Goal: Task Accomplishment & Management: Use online tool/utility

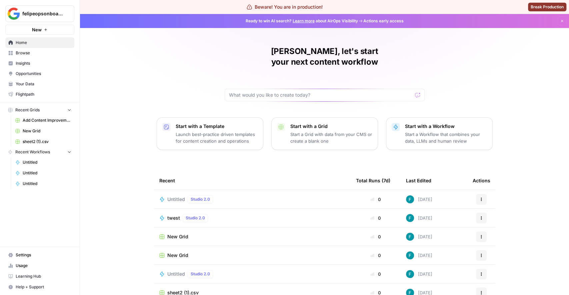
click at [178, 190] on td "Untitled Studio 2.0" at bounding box center [252, 199] width 197 height 18
click at [173, 196] on span "Untitled" at bounding box center [176, 199] width 18 height 7
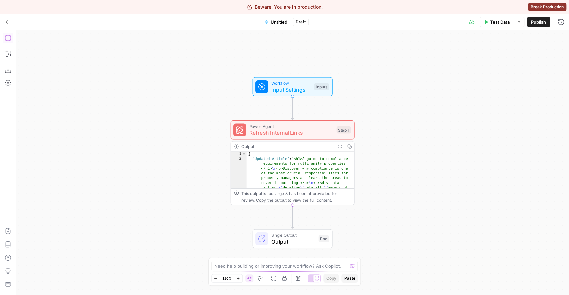
click at [8, 37] on icon "button" at bounding box center [8, 38] width 7 height 7
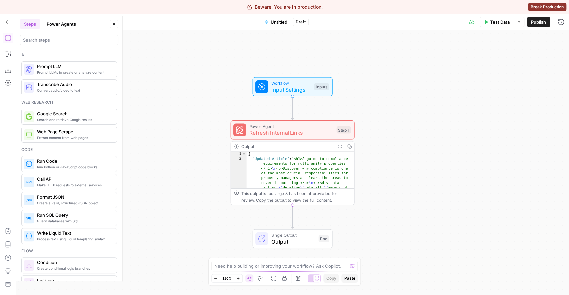
click at [51, 36] on div at bounding box center [69, 40] width 98 height 11
click at [67, 19] on button "Power Agents" at bounding box center [61, 24] width 37 height 11
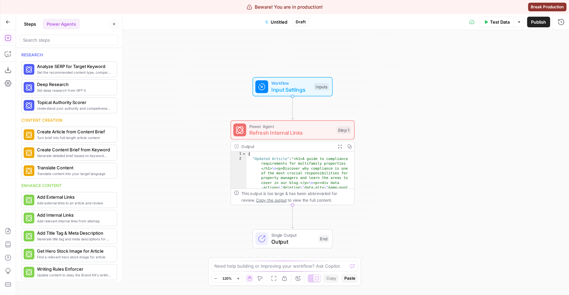
click at [45, 33] on div at bounding box center [69, 38] width 98 height 13
click at [45, 37] on input "search" at bounding box center [69, 40] width 92 height 7
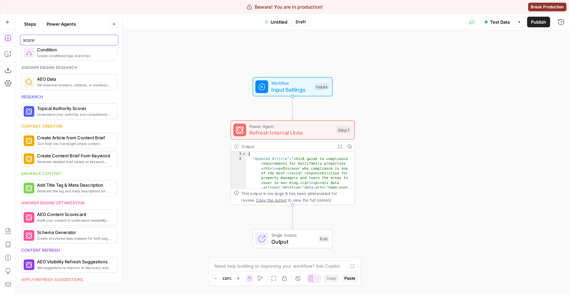
scroll to position [368, 0]
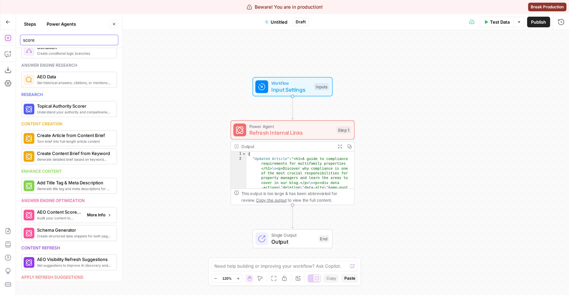
type input "score"
click at [94, 212] on span "More Info" at bounding box center [96, 215] width 18 height 6
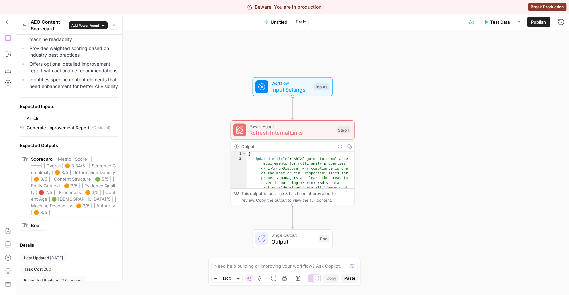
scroll to position [151, 0]
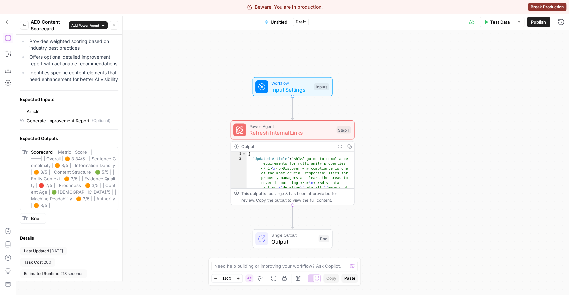
click at [24, 22] on button "Back" at bounding box center [24, 25] width 9 height 9
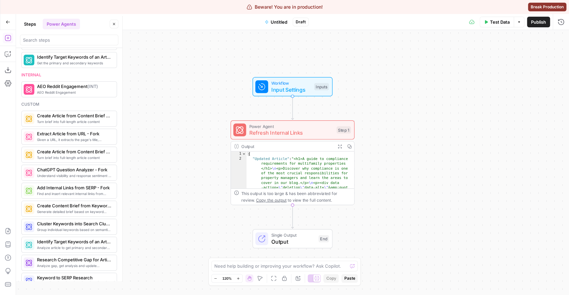
scroll to position [542, 0]
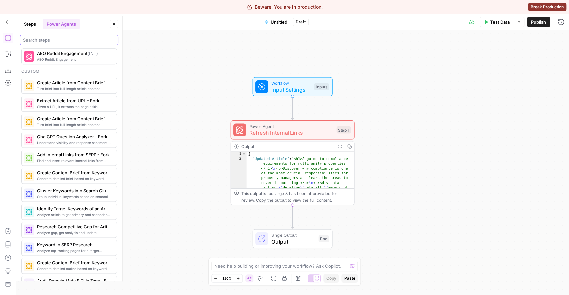
click at [49, 37] on input "search" at bounding box center [69, 40] width 92 height 7
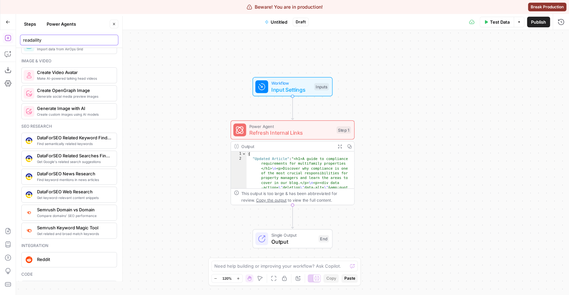
scroll to position [0, 0]
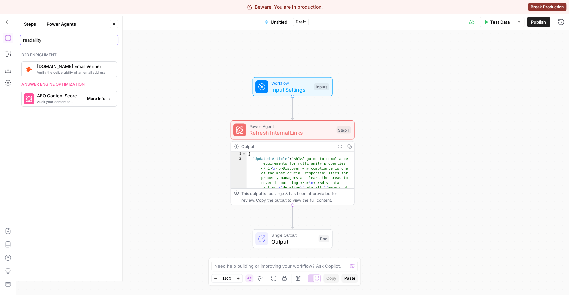
type input "readaility"
click at [98, 96] on span "More Info" at bounding box center [96, 99] width 18 height 6
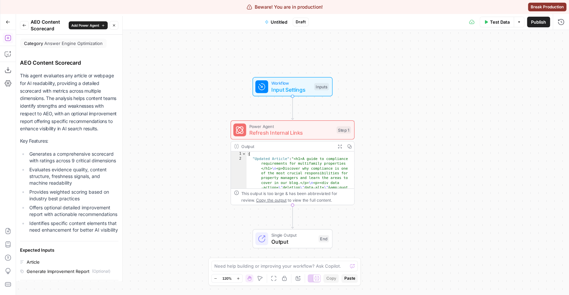
click at [80, 110] on p "This agent evaluates any article or webpage for AI readability, providing a det…" at bounding box center [69, 102] width 98 height 61
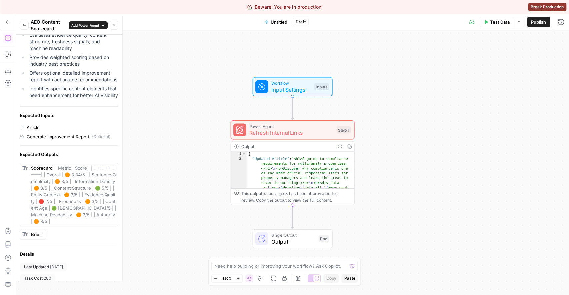
scroll to position [151, 0]
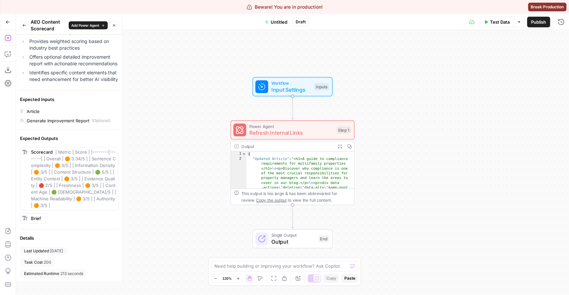
click at [80, 198] on span "| Metric | Score | |--------|--------| | Overall | 🟠 3.34/5 | | Sentence Comple…" at bounding box center [73, 178] width 85 height 59
